Goal: Task Accomplishment & Management: Complete application form

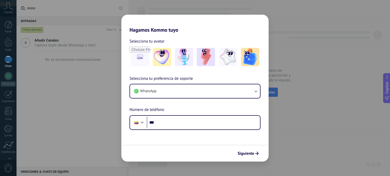
click at [333, 124] on div "Hagamos Kommo tuyo Selecciona tu avatar Selecciona tu preferencia de soporte Wh…" at bounding box center [195, 88] width 390 height 176
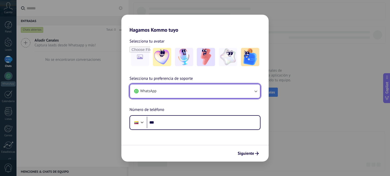
click at [255, 91] on icon "button" at bounding box center [255, 91] width 5 height 5
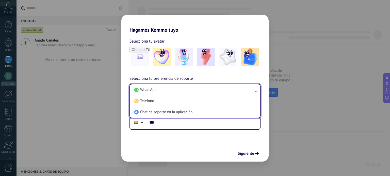
click at [255, 91] on ul "WhatsApp Teléfono Chat de soporte en la aplicación" at bounding box center [195, 101] width 131 height 35
click at [256, 91] on ul "WhatsApp Teléfono Chat de soporte en la aplicación" at bounding box center [195, 101] width 131 height 35
click at [187, 54] on img at bounding box center [184, 57] width 18 height 18
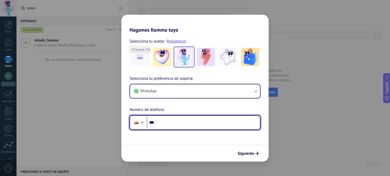
click at [167, 120] on input "***" at bounding box center [203, 123] width 113 height 12
type input "**********"
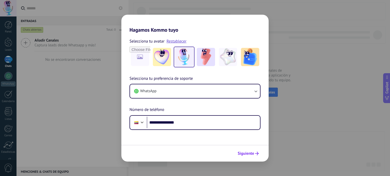
click at [249, 154] on span "Siguiente" at bounding box center [246, 154] width 17 height 4
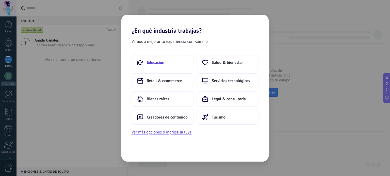
click at [155, 62] on span "Educación" at bounding box center [156, 62] width 18 height 5
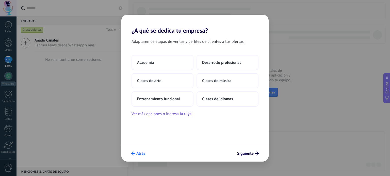
click at [140, 153] on span "Atrás" at bounding box center [140, 154] width 9 height 4
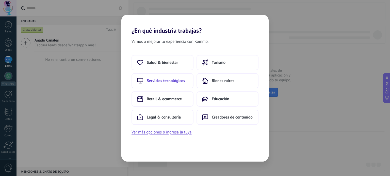
click at [171, 79] on span "Servicios tecnológicos" at bounding box center [166, 80] width 38 height 5
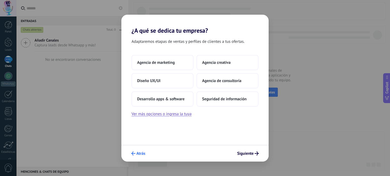
click at [143, 154] on span "Atrás" at bounding box center [140, 154] width 9 height 4
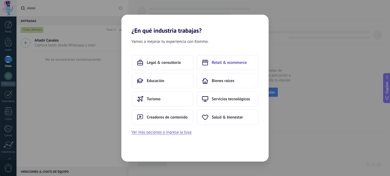
click at [231, 63] on span "Retail & ecommerce" at bounding box center [229, 62] width 35 height 5
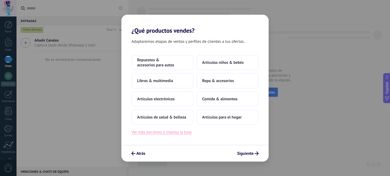
click at [169, 134] on button "Ver más opciones o ingresa la tuya" at bounding box center [162, 132] width 60 height 7
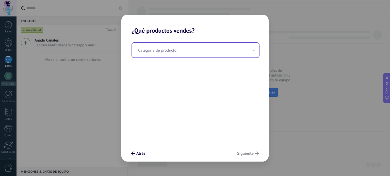
click at [251, 53] on input "text" at bounding box center [195, 50] width 127 height 15
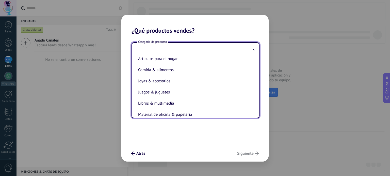
scroll to position [58, 0]
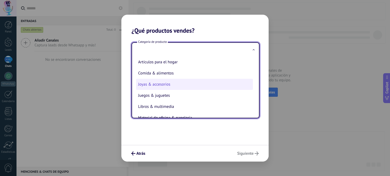
click at [169, 88] on li "Joyas & accesorios" at bounding box center [194, 84] width 117 height 11
type input "**********"
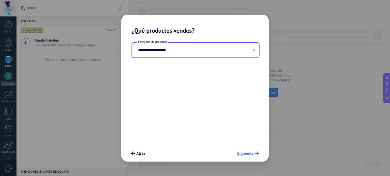
click at [250, 153] on span "Siguiente" at bounding box center [245, 154] width 17 height 4
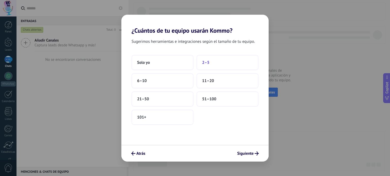
click at [208, 62] on span "2–5" at bounding box center [205, 62] width 7 height 5
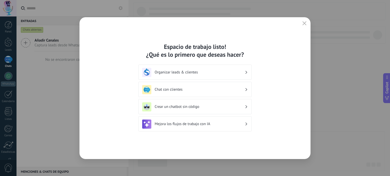
click at [246, 106] on use at bounding box center [247, 107] width 2 height 3
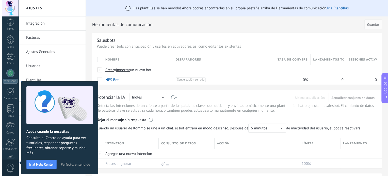
scroll to position [35, 0]
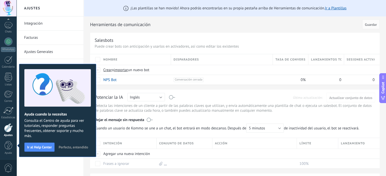
click at [77, 149] on span "Perfecto, entendido" at bounding box center [73, 148] width 29 height 4
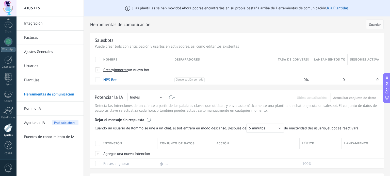
click at [32, 25] on link "Integración" at bounding box center [51, 24] width 54 height 14
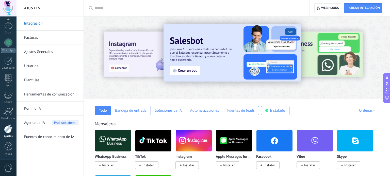
scroll to position [35, 0]
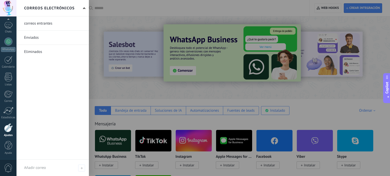
click at [54, 93] on div "correos entrantes Enviados Eliminados" at bounding box center [53, 88] width 72 height 143
